Goal: Transaction & Acquisition: Register for event/course

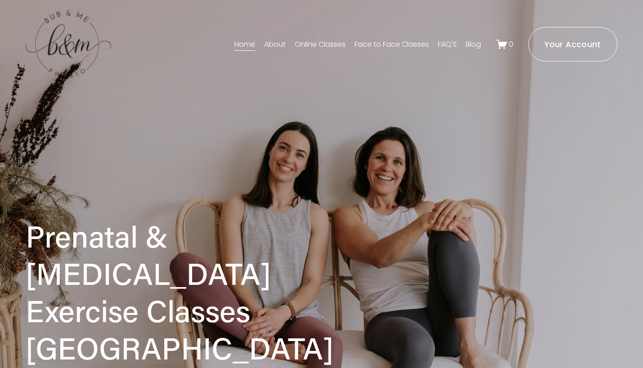
click at [379, 42] on link "Face to Face Classes" at bounding box center [392, 44] width 74 height 14
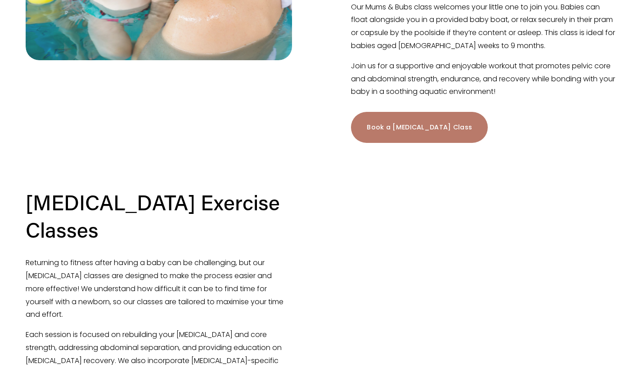
scroll to position [1207, 0]
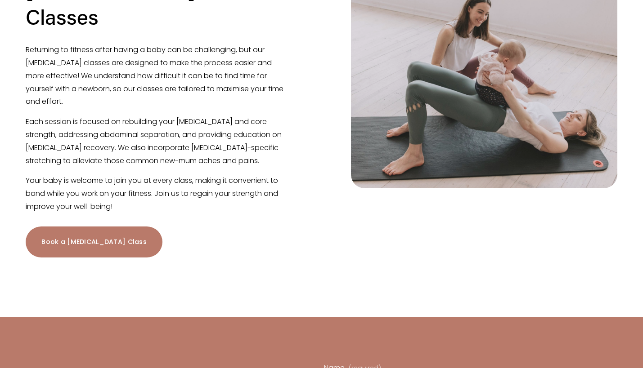
click at [98, 227] on link "Book a Postnatal Class" at bounding box center [94, 242] width 137 height 31
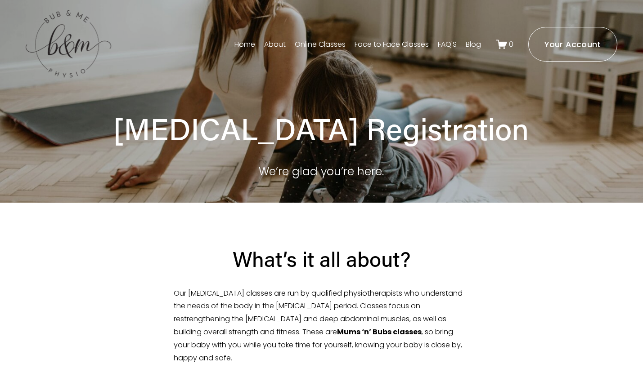
click at [328, 45] on link "Online Classes" at bounding box center [320, 44] width 51 height 14
